Goal: Task Accomplishment & Management: Complete application form

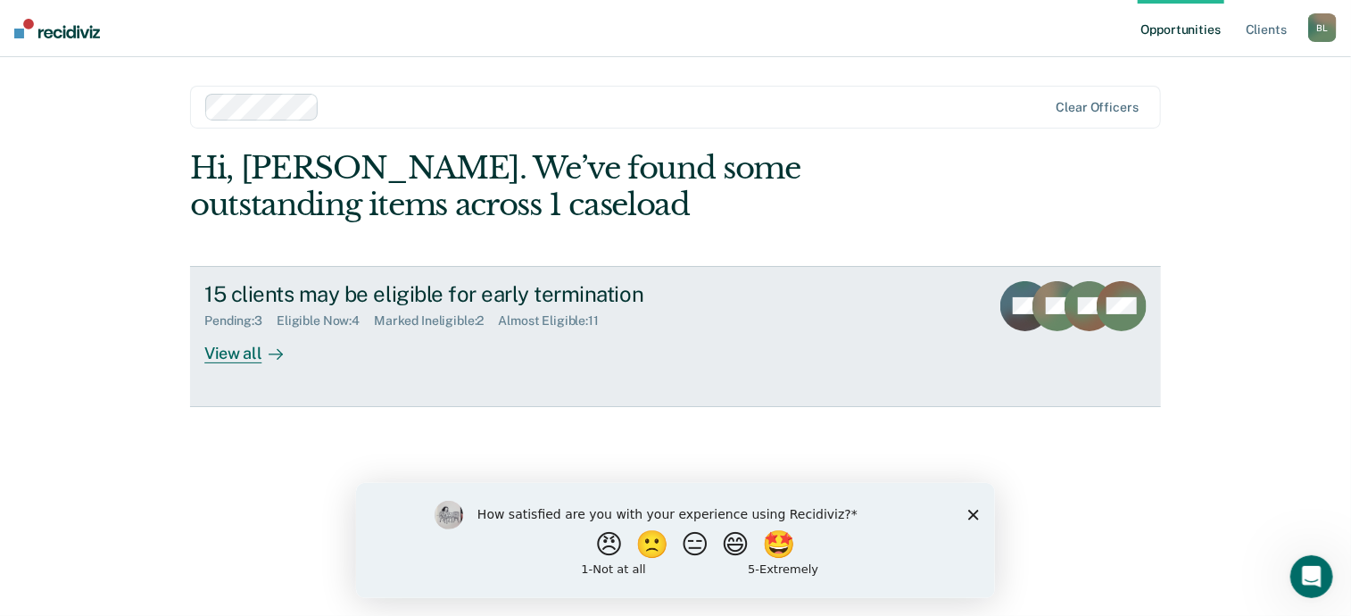
click at [453, 304] on div "15 clients may be eligible for early termination" at bounding box center [517, 294] width 627 height 26
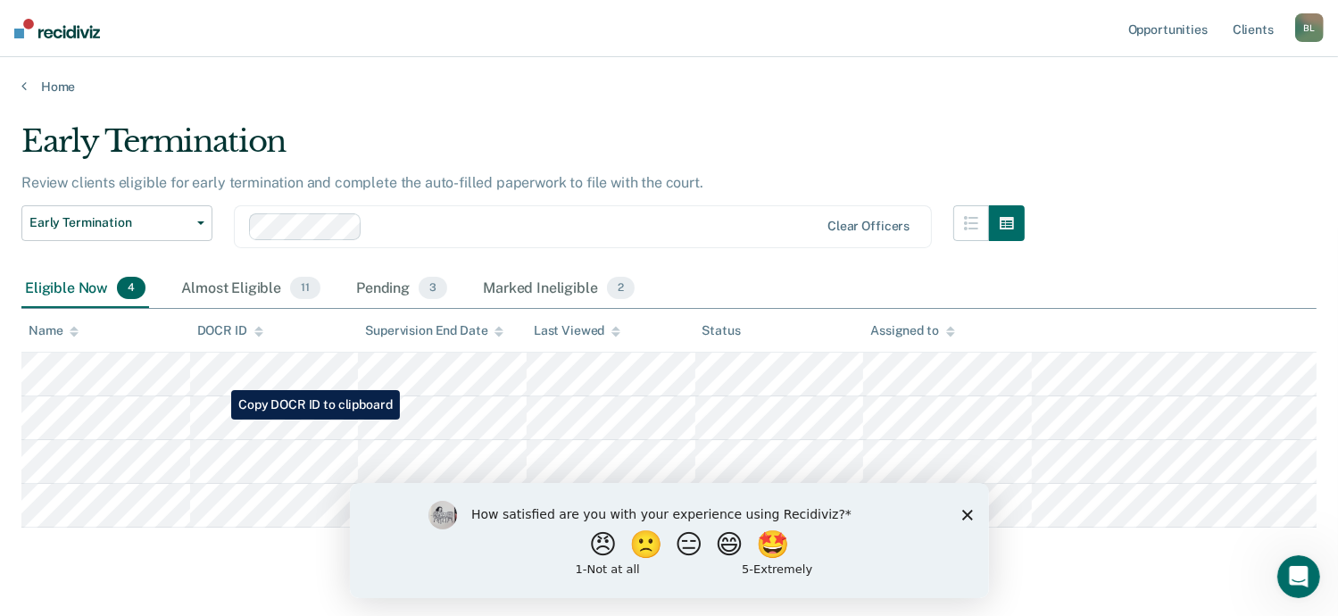
scroll to position [38, 0]
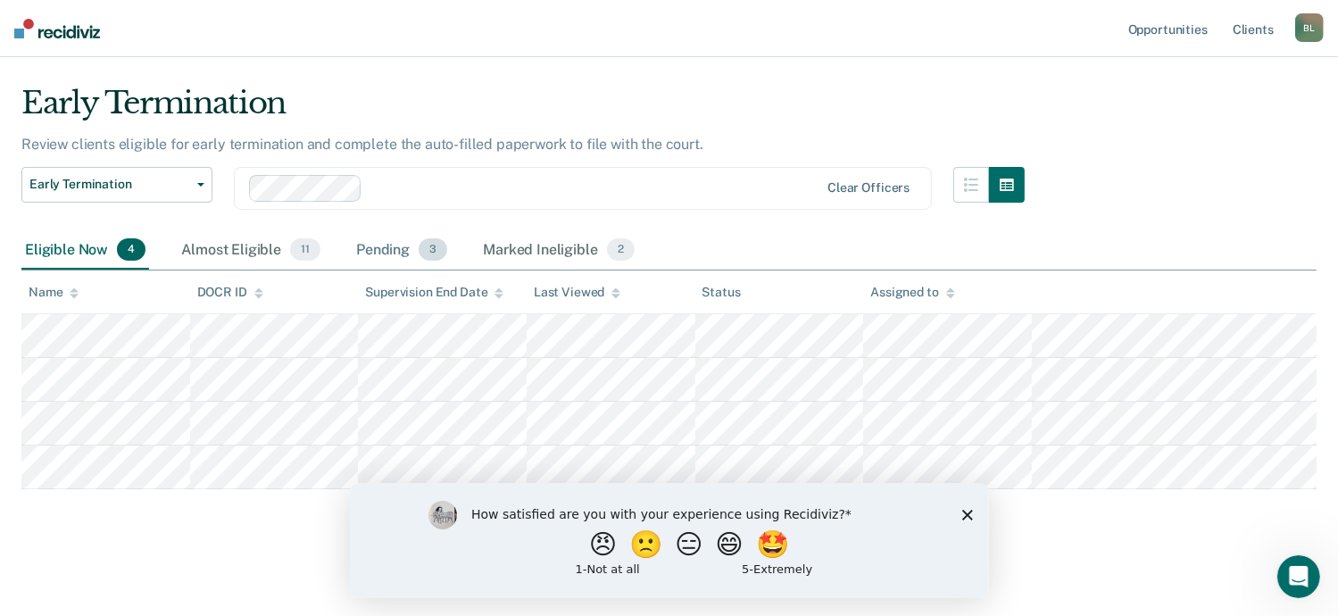
click at [394, 249] on div "Pending 3" at bounding box center [402, 250] width 98 height 39
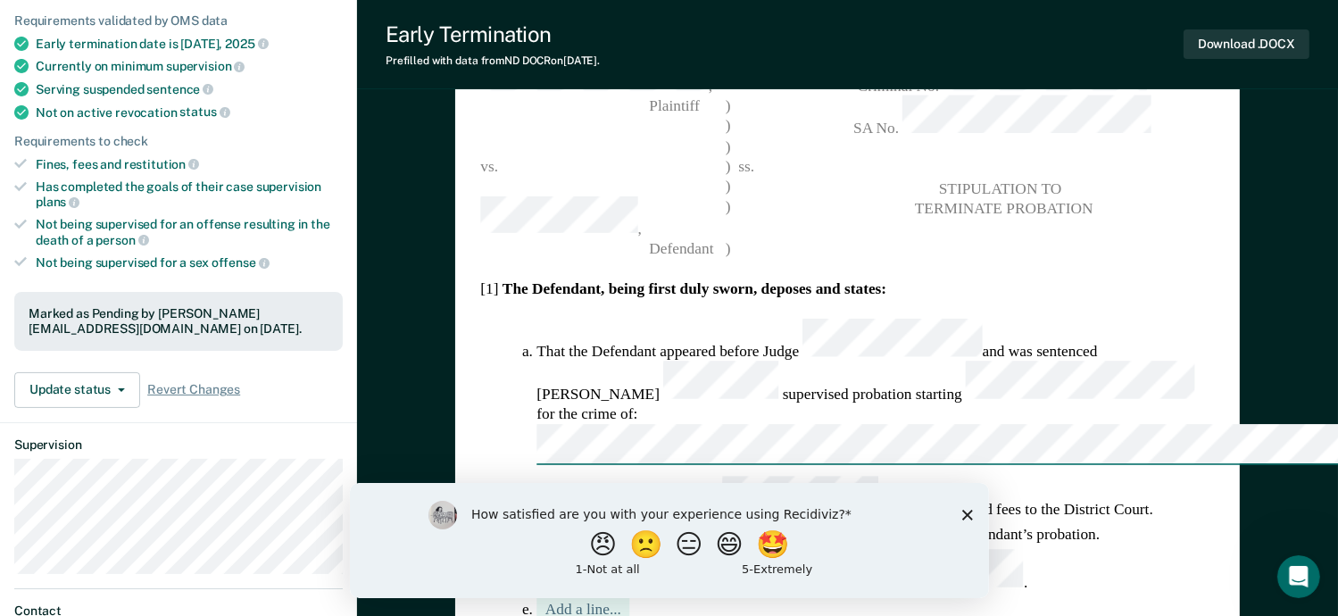
scroll to position [223, 0]
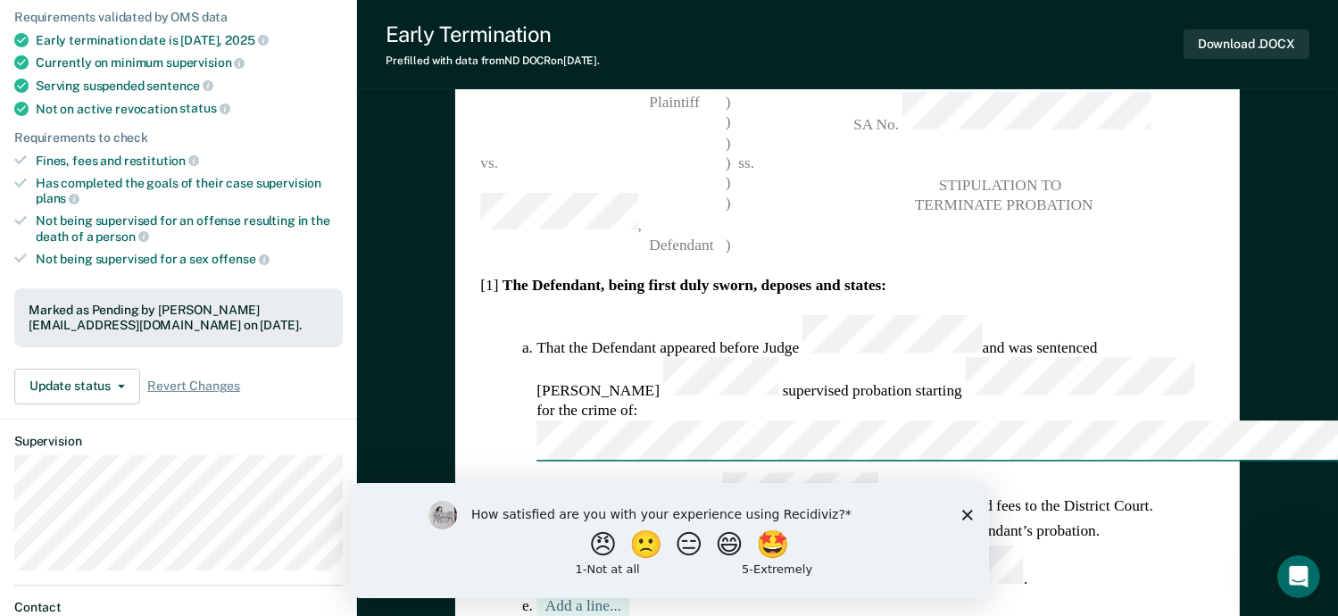
click at [973, 515] on div "How satisfied are you with your experience using Recidiviz? 😠 🙁 😑 😄 🤩 1 - Not a…" at bounding box center [668, 539] width 639 height 115
click at [965, 514] on icon "Close survey" at bounding box center [966, 514] width 11 height 11
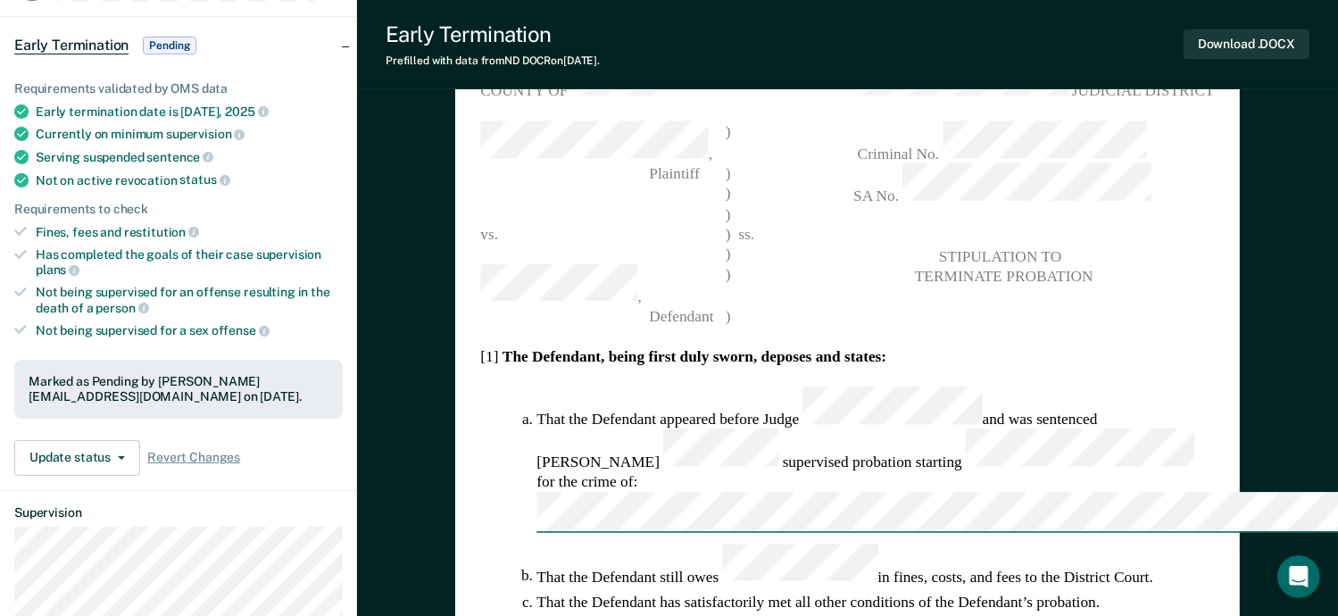
scroll to position [154, 0]
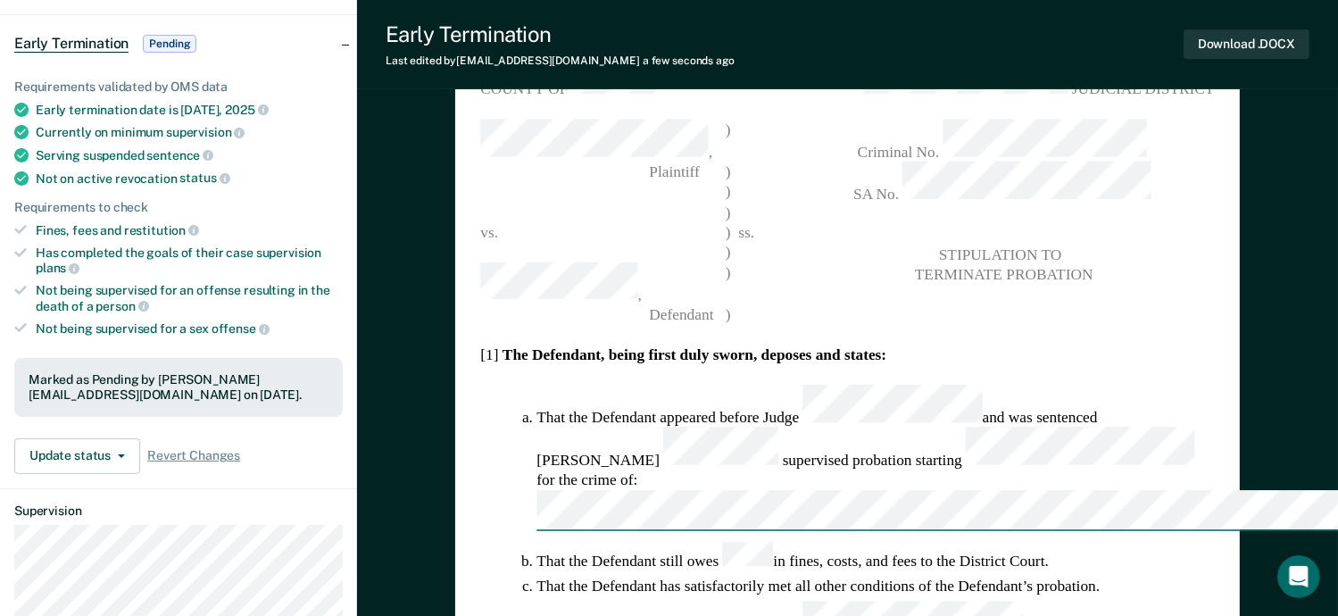
type textarea "x"
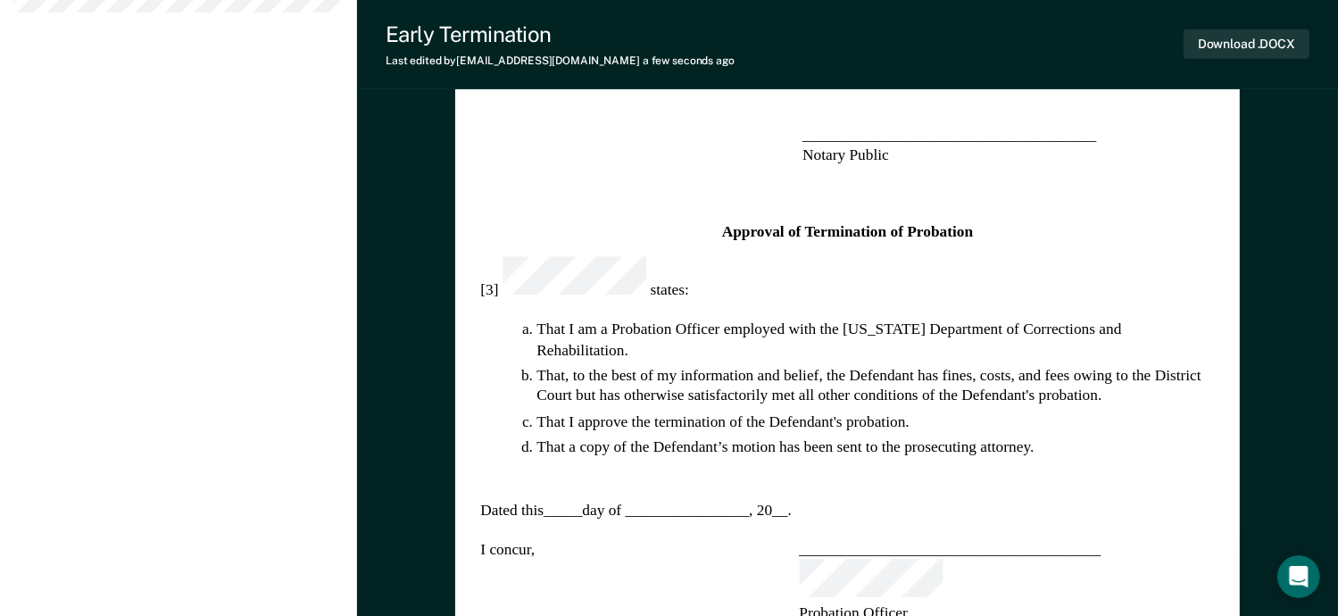
scroll to position [944, 0]
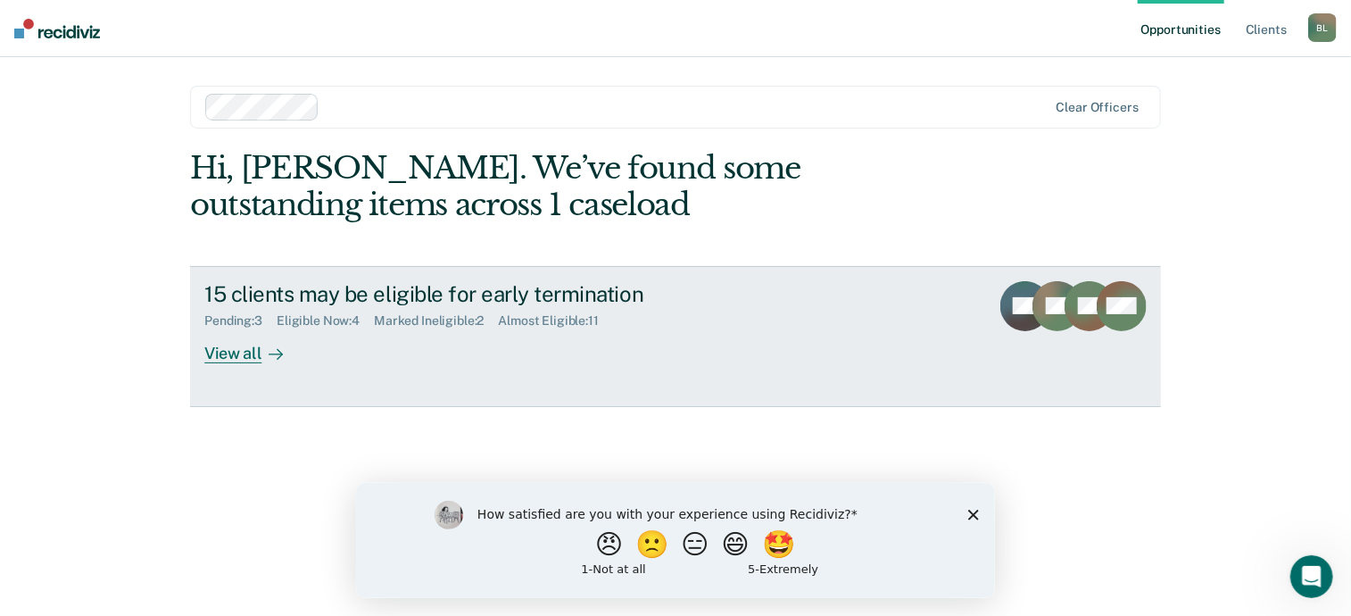
click at [685, 329] on div "15 clients may be eligible for early termination Pending : 3 Eligible Now : 4 M…" at bounding box center [539, 322] width 670 height 82
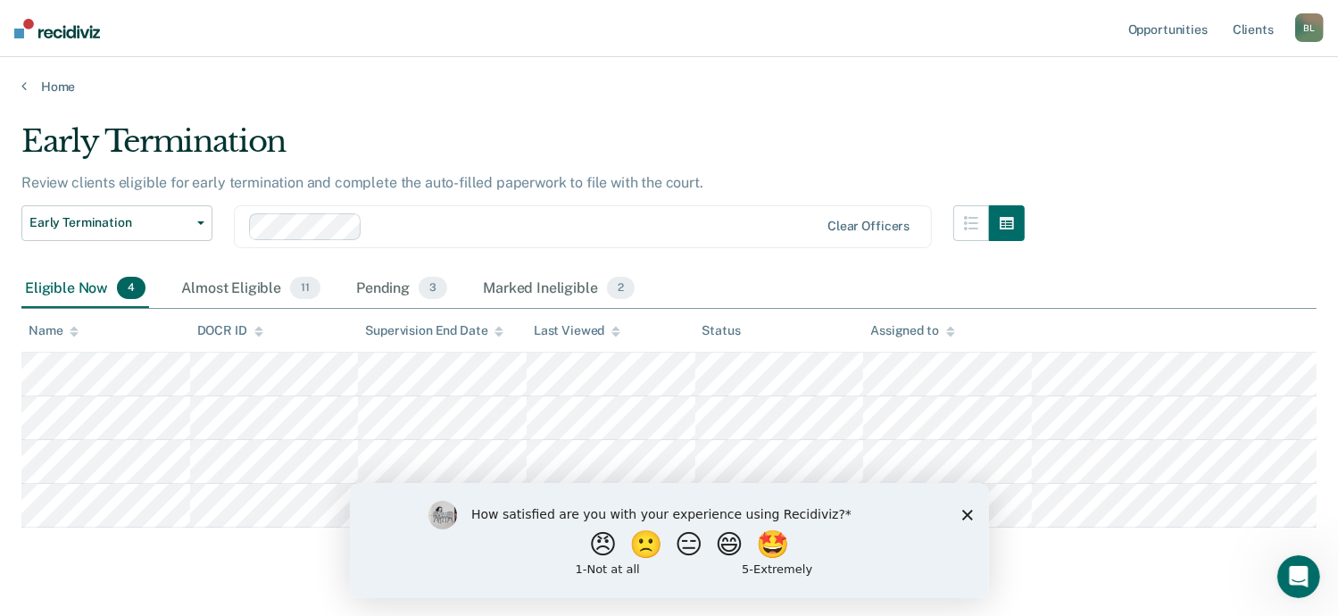
click at [966, 517] on icon "Close survey" at bounding box center [966, 514] width 11 height 11
